Goal: Check status

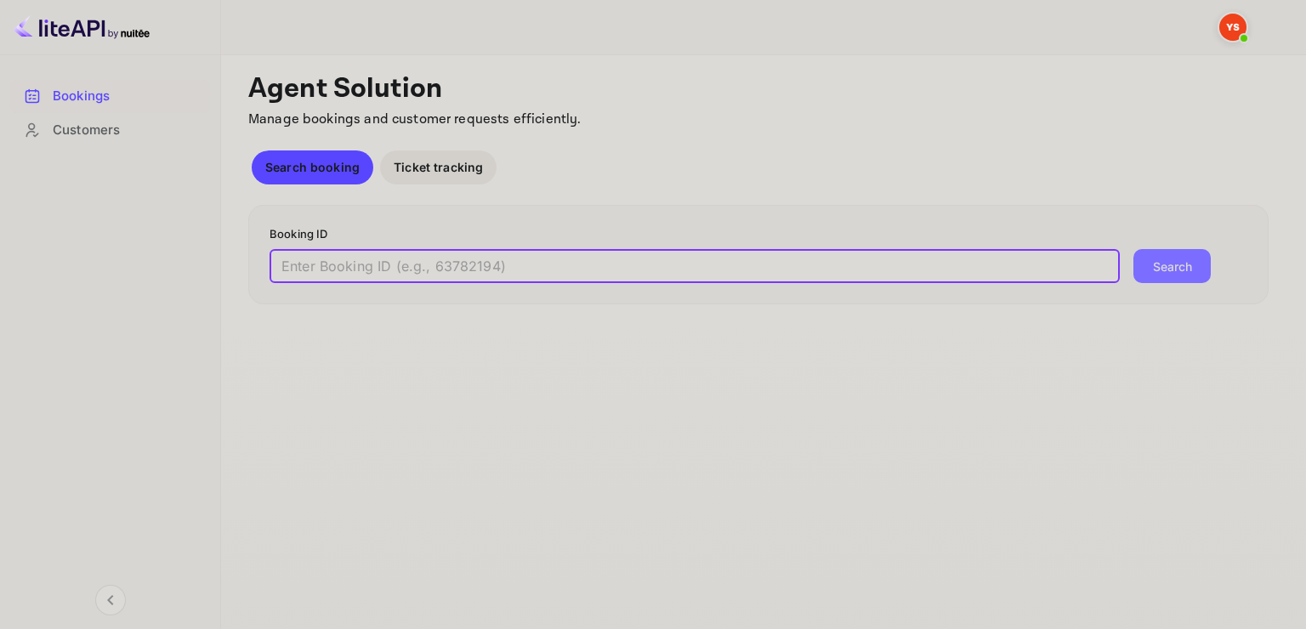
drag, startPoint x: 480, startPoint y: 258, endPoint x: 469, endPoint y: 264, distance: 12.6
click at [473, 263] on input "text" at bounding box center [695, 266] width 850 height 34
paste input "9603876"
type input "9603876"
click at [1134, 249] on button "Search" at bounding box center [1172, 266] width 77 height 34
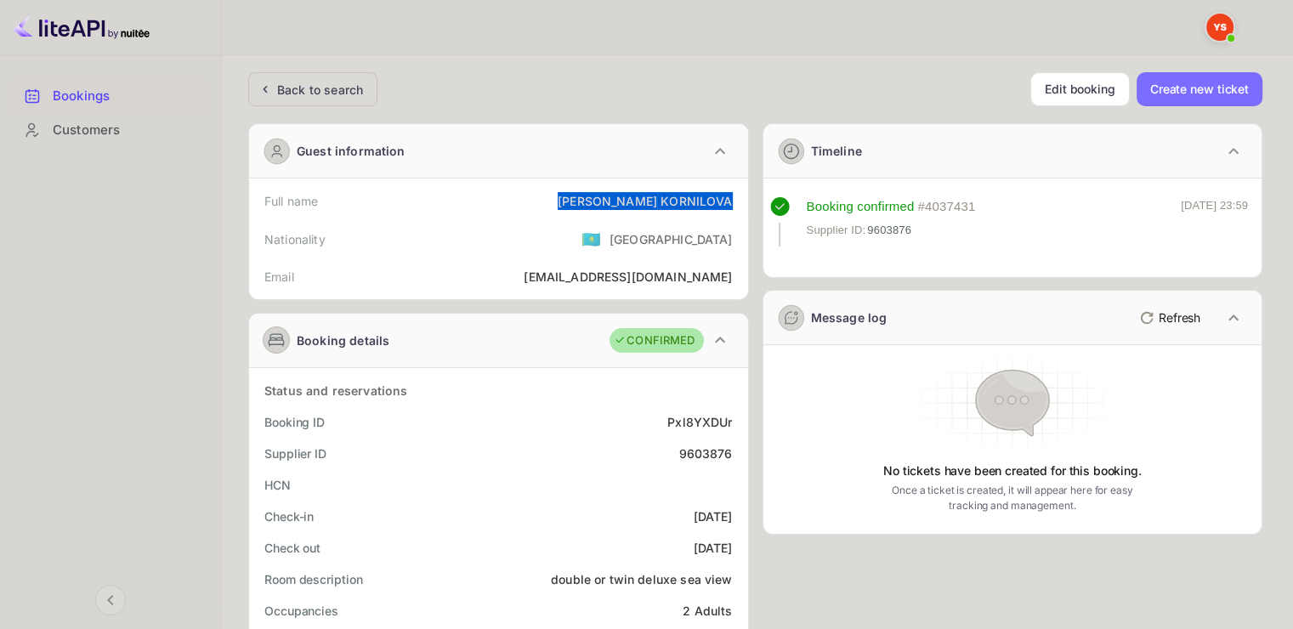
drag, startPoint x: 612, startPoint y: 195, endPoint x: 735, endPoint y: 193, distance: 122.5
click at [735, 193] on div "Full name [PERSON_NAME]" at bounding box center [499, 200] width 486 height 31
copy div "[PERSON_NAME]"
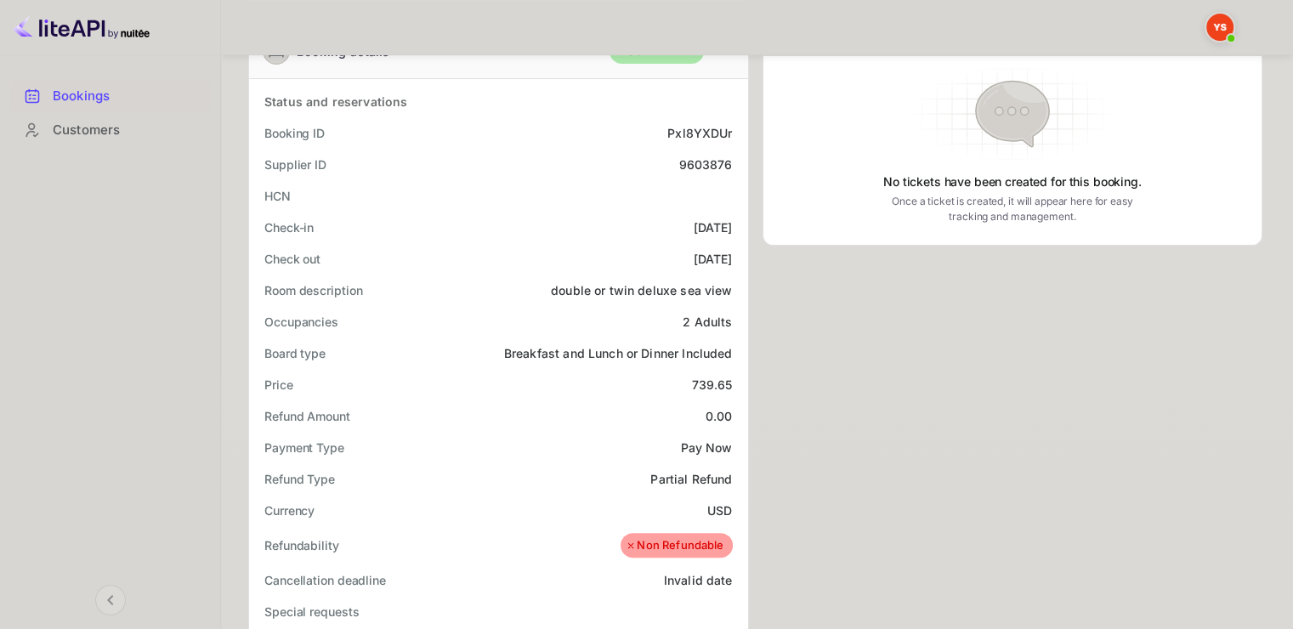
scroll to position [340, 0]
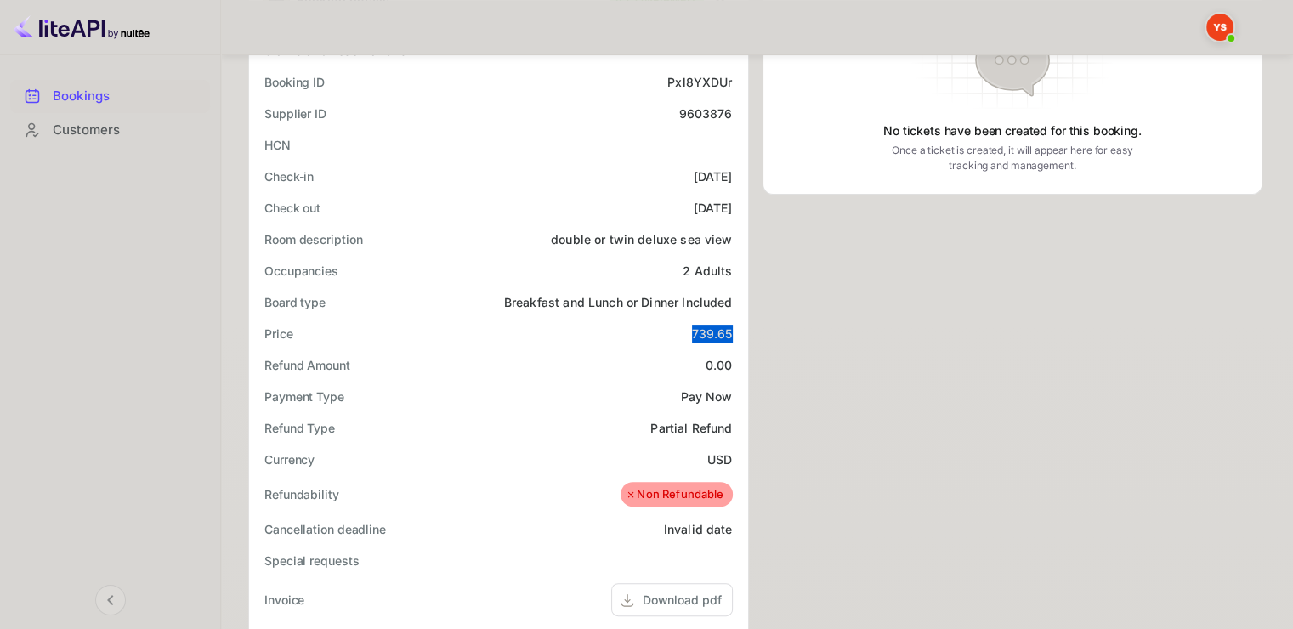
drag, startPoint x: 693, startPoint y: 327, endPoint x: 731, endPoint y: 322, distance: 38.5
click at [731, 322] on div "Price 739.65" at bounding box center [499, 333] width 486 height 31
copy div "739.65"
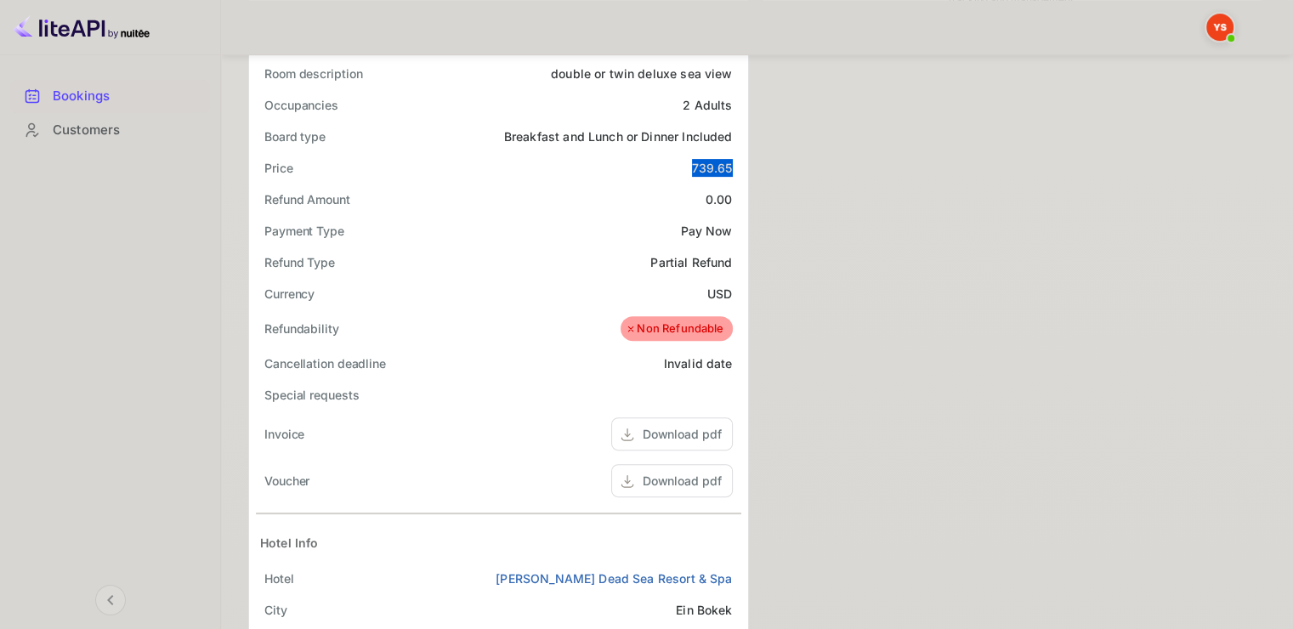
scroll to position [0, 0]
